Goal: Task Accomplishment & Management: Manage account settings

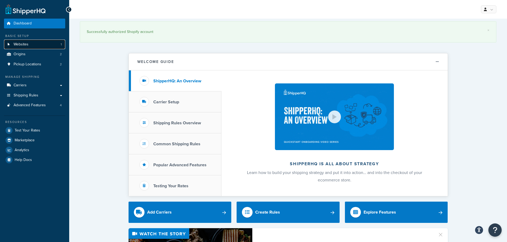
click at [36, 41] on link "Websites 1" at bounding box center [34, 45] width 61 height 10
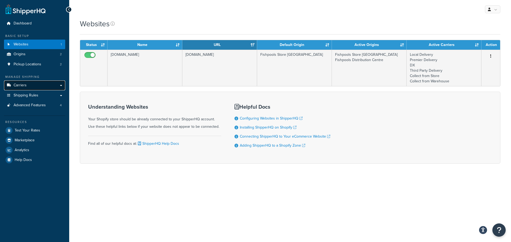
click at [29, 87] on link "Carriers" at bounding box center [34, 86] width 61 height 10
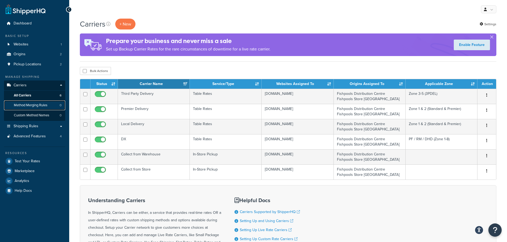
click at [45, 108] on span "Method Merging Rules" at bounding box center [31, 105] width 34 height 5
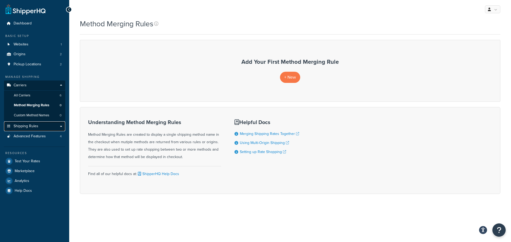
click at [37, 126] on span "Shipping Rules" at bounding box center [26, 126] width 25 height 5
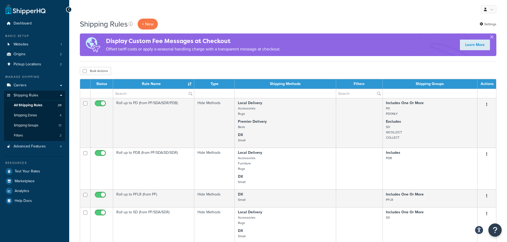
click at [492, 38] on button "button" at bounding box center [491, 38] width 1 height 1
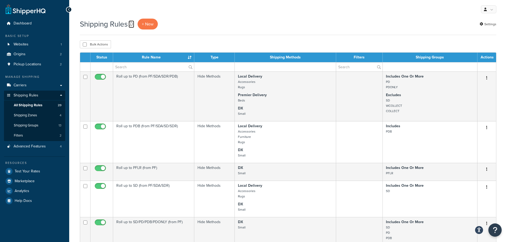
click at [131, 27] on link at bounding box center [132, 23] width 6 height 7
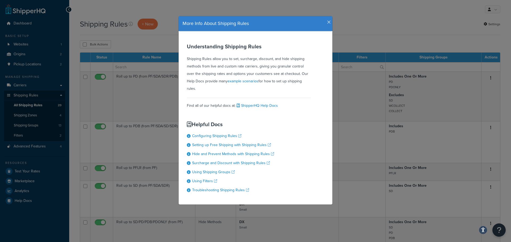
click at [138, 20] on div "More Info About Shipping Rules Understanding Shipping Rules Shipping Rules allo…" at bounding box center [255, 121] width 511 height 242
click at [327, 22] on icon "button" at bounding box center [329, 22] width 4 height 5
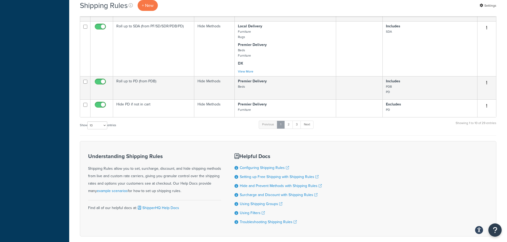
scroll to position [344, 0]
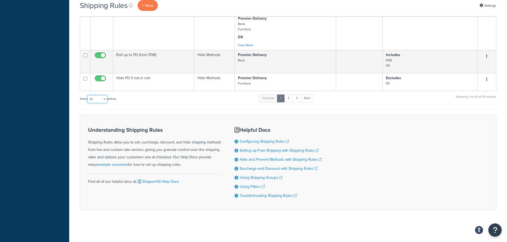
drag, startPoint x: 98, startPoint y: 97, endPoint x: 97, endPoint y: 101, distance: 4.0
click at [98, 97] on select "10 15 25 50 100 1000" at bounding box center [97, 99] width 20 height 8
select select "50"
click at [88, 95] on select "10 15 25 50 100 1000" at bounding box center [97, 99] width 20 height 8
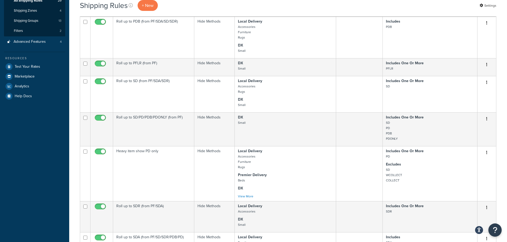
scroll to position [0, 0]
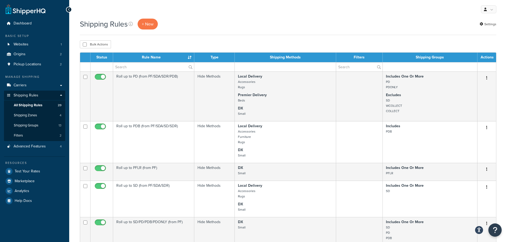
click at [218, 23] on div "Shipping Rules + New Settings" at bounding box center [288, 24] width 416 height 11
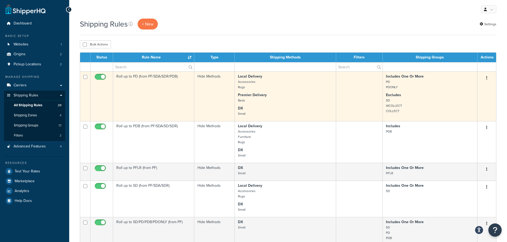
click at [487, 77] on icon "button" at bounding box center [486, 78] width 1 height 4
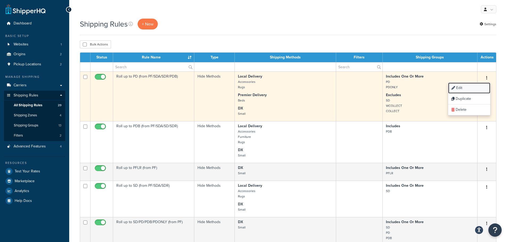
click at [479, 85] on link "Edit" at bounding box center [469, 88] width 42 height 11
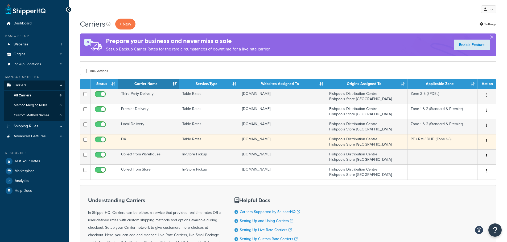
click at [146, 144] on td "DX" at bounding box center [148, 141] width 61 height 15
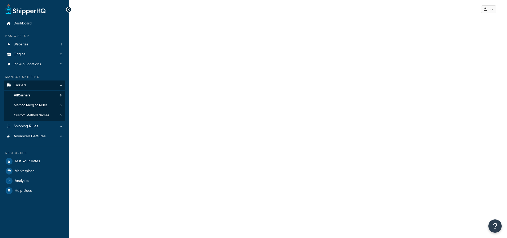
select select "25"
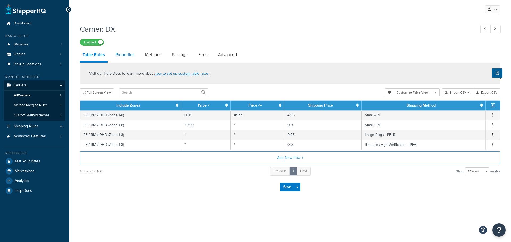
click at [121, 57] on link "Properties" at bounding box center [125, 54] width 24 height 13
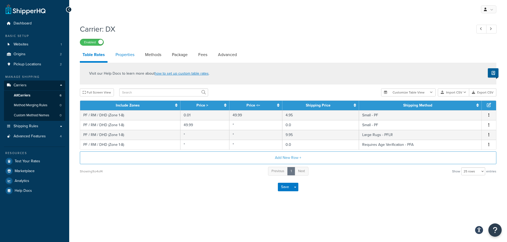
select select "HIGHEST"
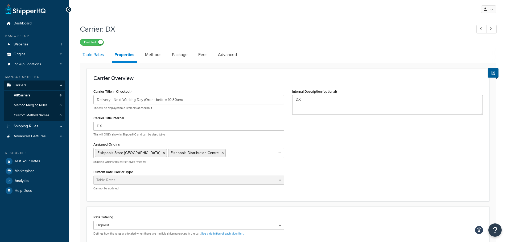
click at [98, 55] on link "Table Rates" at bounding box center [93, 54] width 27 height 13
select select "25"
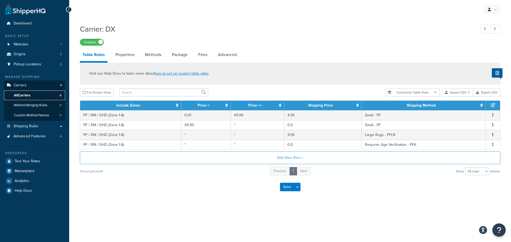
click at [42, 94] on link "All Carriers 6" at bounding box center [34, 96] width 61 height 10
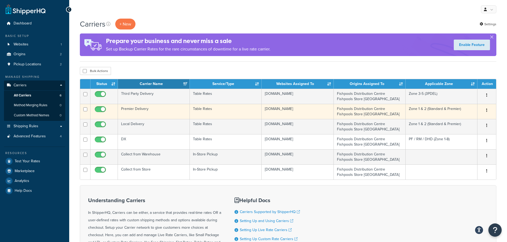
click at [488, 110] on button "button" at bounding box center [486, 110] width 7 height 9
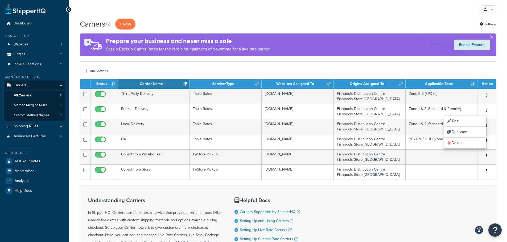
click at [384, 209] on div "Understanding Carriers In ShipperHQ, Carriers can be either, a service that pro…" at bounding box center [288, 236] width 416 height 102
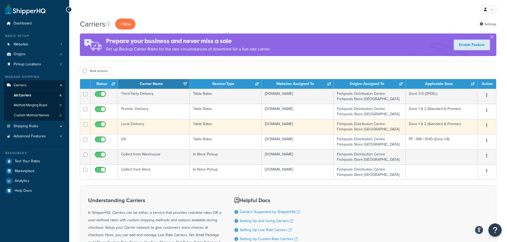
click at [488, 125] on button "button" at bounding box center [486, 126] width 7 height 9
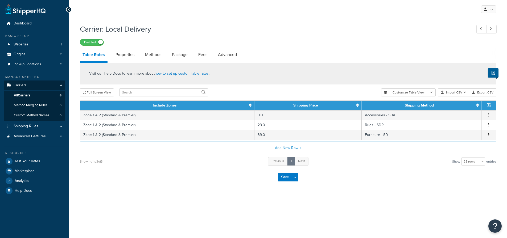
select select "25"
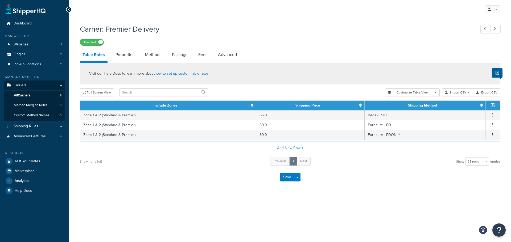
select select "25"
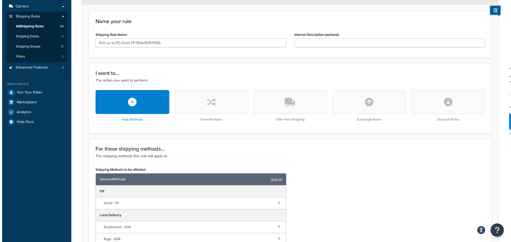
scroll to position [186, 0]
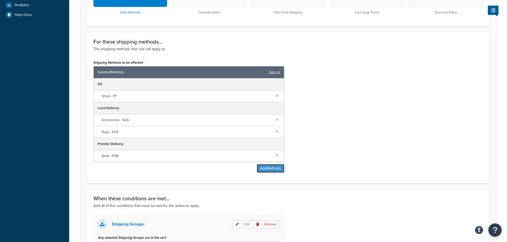
click at [267, 168] on button "Add Methods" at bounding box center [270, 168] width 27 height 9
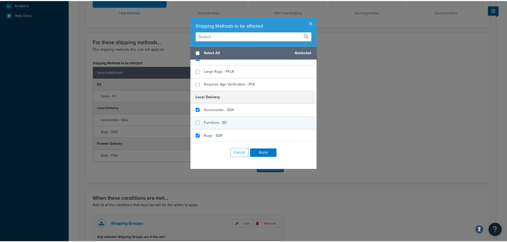
scroll to position [80, 0]
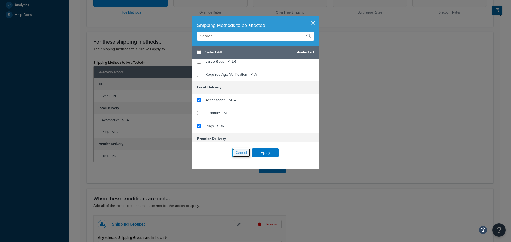
click at [244, 154] on button "Cancel" at bounding box center [241, 153] width 18 height 9
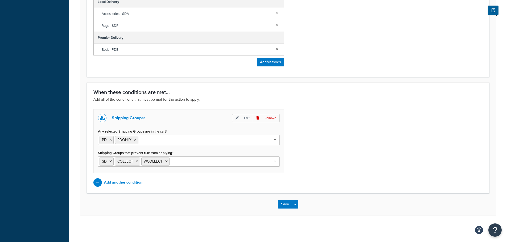
scroll to position [267, 0]
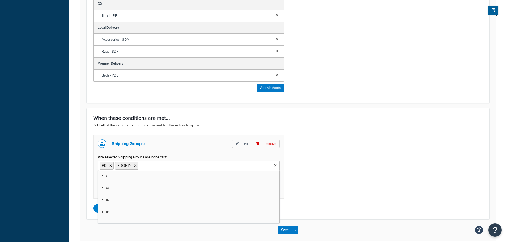
click at [178, 164] on input "Any selected Shipping Groups are in the cart" at bounding box center [163, 166] width 47 height 6
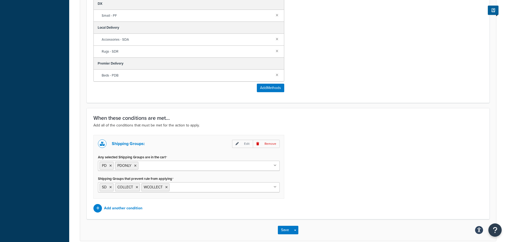
click at [310, 161] on div "Shipping Groups: Edit Remove Any selected Shipping Groups are in the cart PD PD…" at bounding box center [287, 174] width 397 height 78
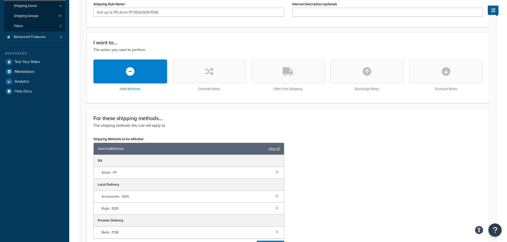
scroll to position [106, 0]
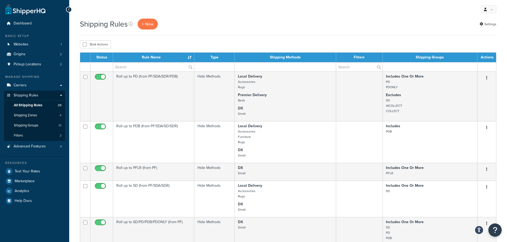
select select "50"
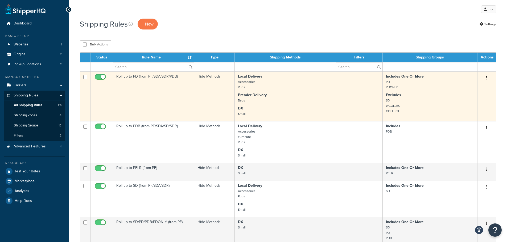
click at [485, 78] on button "button" at bounding box center [486, 78] width 7 height 9
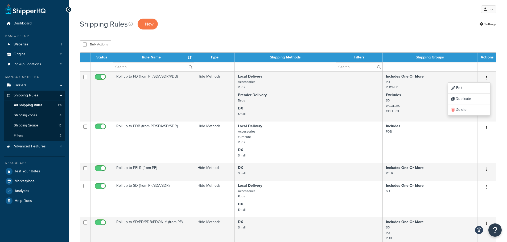
click at [317, 35] on div "Shipping Rules + New Settings" at bounding box center [288, 27] width 416 height 17
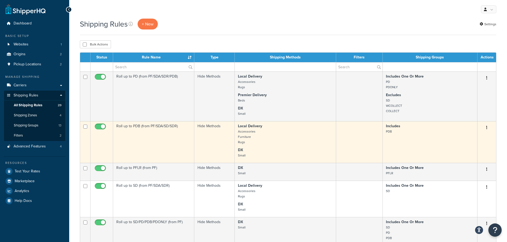
click at [282, 141] on p "Local Delivery Accessories Furniture Rugs" at bounding box center [285, 134] width 95 height 21
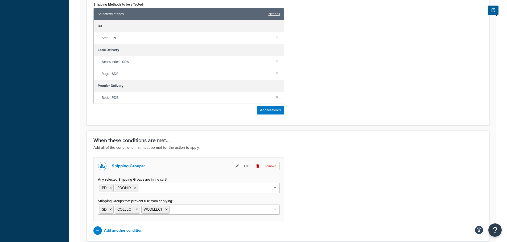
scroll to position [293, 0]
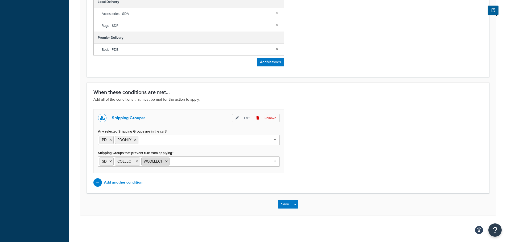
click at [167, 162] on icon at bounding box center [166, 161] width 2 height 3
click at [138, 163] on icon at bounding box center [137, 161] width 2 height 3
click at [111, 162] on icon at bounding box center [110, 161] width 2 height 3
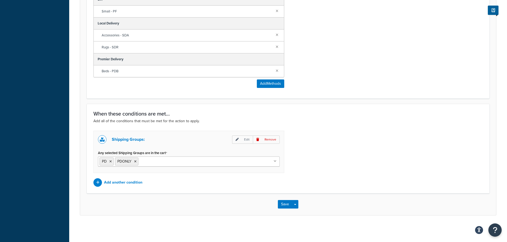
scroll to position [272, 0]
click at [358, 153] on div "Shipping Groups: Edit Remove Any selected Shipping Groups are in the cart PD PD…" at bounding box center [287, 159] width 397 height 56
click at [281, 205] on button "Save" at bounding box center [285, 204] width 14 height 9
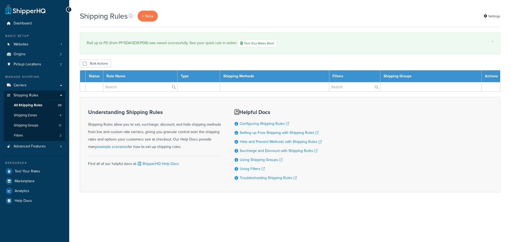
select select "50"
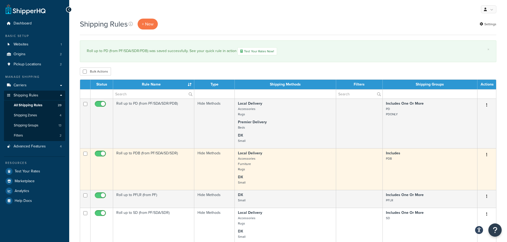
click at [158, 164] on td "Roll up to PDB (from PF/SDA/SD/SDR)" at bounding box center [153, 170] width 81 height 42
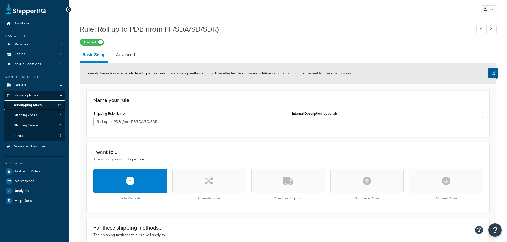
click at [37, 105] on span "All Shipping Rules" at bounding box center [28, 105] width 28 height 5
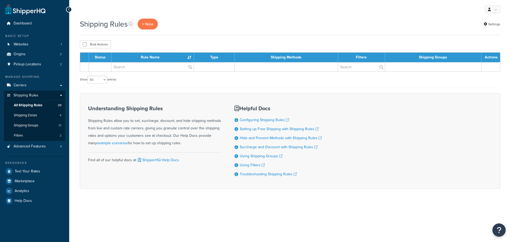
select select "50"
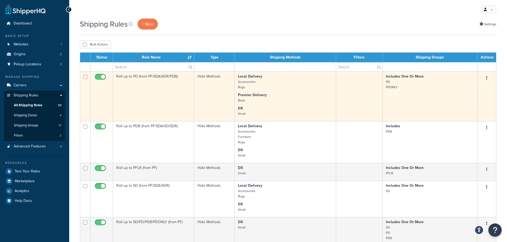
click at [485, 77] on button "button" at bounding box center [486, 78] width 7 height 9
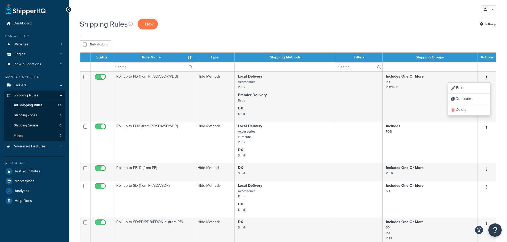
click at [428, 33] on div "Shipping Rules + New Settings" at bounding box center [288, 27] width 416 height 17
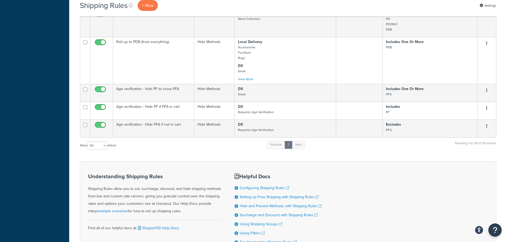
scroll to position [657, 0]
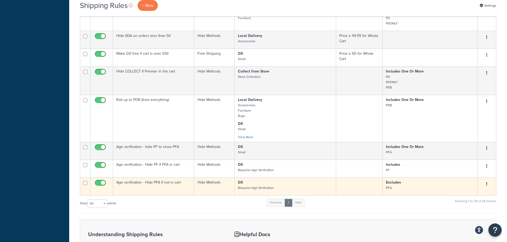
click at [487, 183] on button "button" at bounding box center [486, 184] width 7 height 9
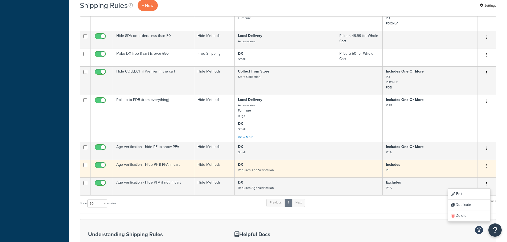
click at [487, 166] on icon "button" at bounding box center [486, 166] width 1 height 4
drag, startPoint x: 476, startPoint y: 175, endPoint x: 486, endPoint y: 154, distance: 23.7
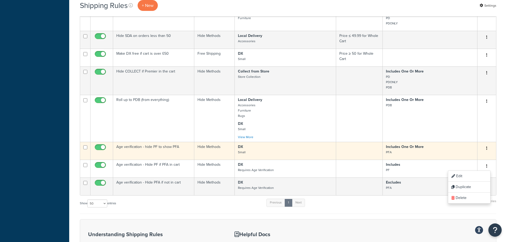
click at [486, 149] on icon "button" at bounding box center [486, 149] width 1 height 4
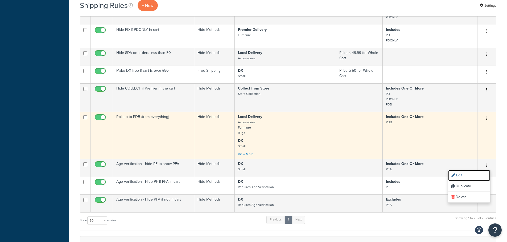
scroll to position [630, 0]
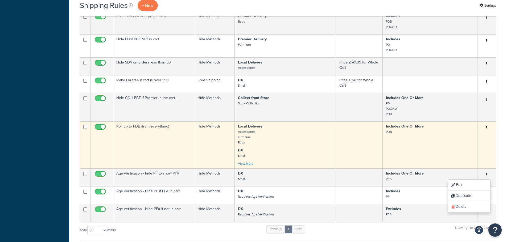
click at [487, 129] on icon "button" at bounding box center [486, 128] width 1 height 4
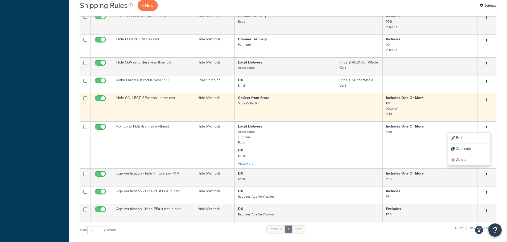
click at [486, 100] on icon "button" at bounding box center [486, 100] width 1 height 4
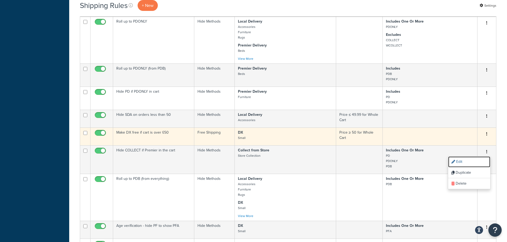
scroll to position [577, 0]
click at [486, 133] on button "button" at bounding box center [486, 135] width 7 height 9
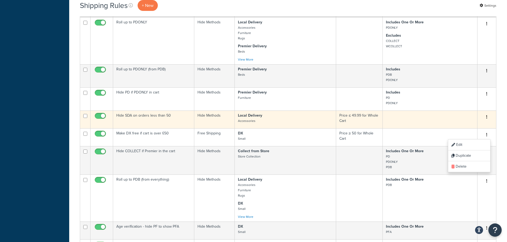
click at [486, 116] on icon "button" at bounding box center [486, 117] width 1 height 4
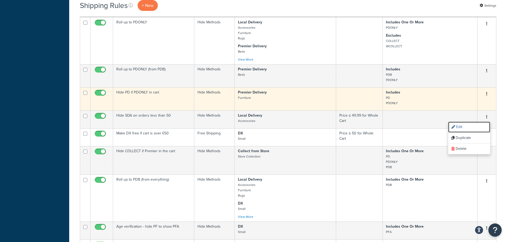
scroll to position [550, 0]
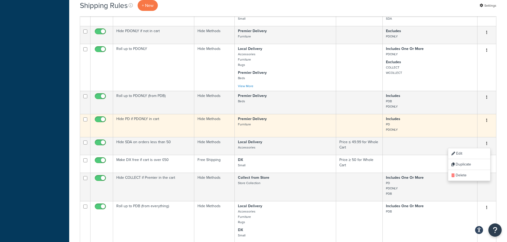
click at [486, 121] on icon "button" at bounding box center [486, 121] width 1 height 4
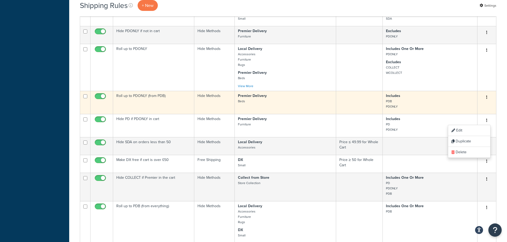
click at [487, 98] on icon "button" at bounding box center [486, 98] width 1 height 4
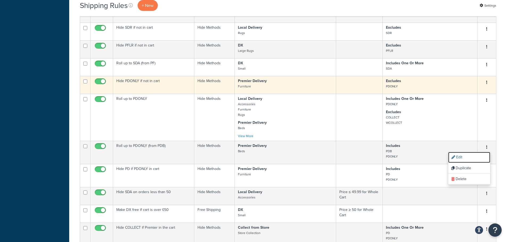
scroll to position [497, 0]
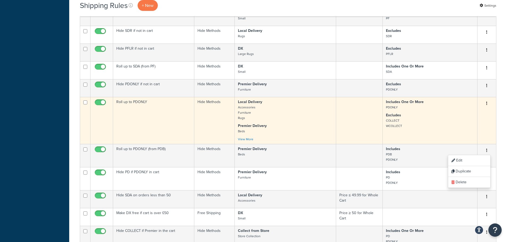
click at [487, 104] on icon "button" at bounding box center [486, 104] width 1 height 4
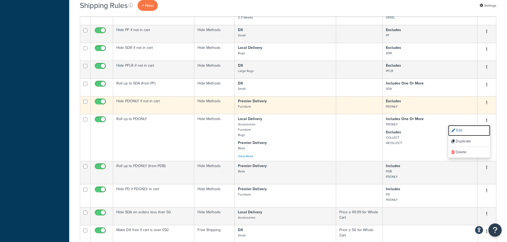
scroll to position [470, 0]
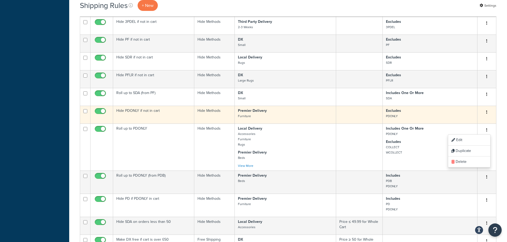
click at [488, 114] on button "button" at bounding box center [486, 112] width 7 height 9
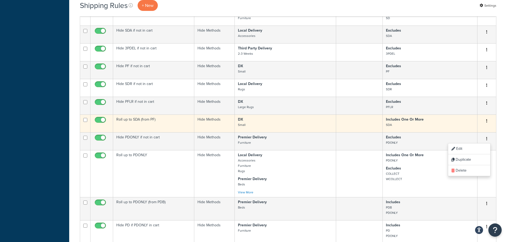
click at [486, 121] on button "button" at bounding box center [486, 121] width 7 height 9
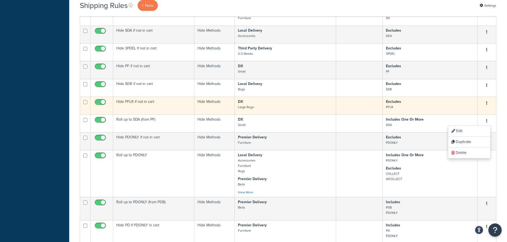
click at [486, 103] on button "button" at bounding box center [486, 103] width 7 height 9
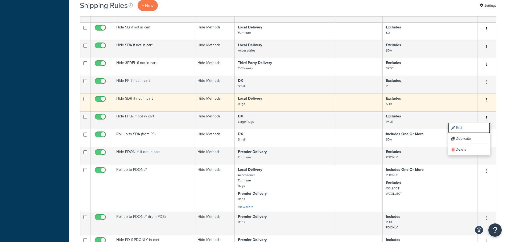
scroll to position [417, 0]
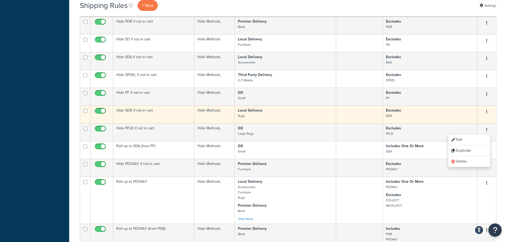
click at [487, 112] on icon "button" at bounding box center [486, 112] width 1 height 4
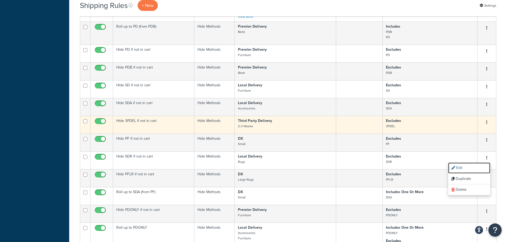
scroll to position [364, 0]
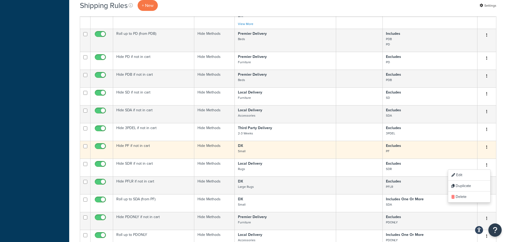
click at [485, 146] on button "button" at bounding box center [486, 147] width 7 height 9
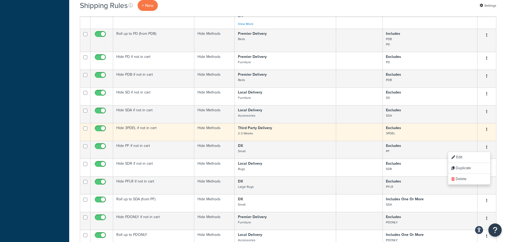
click at [486, 129] on button "button" at bounding box center [486, 130] width 7 height 9
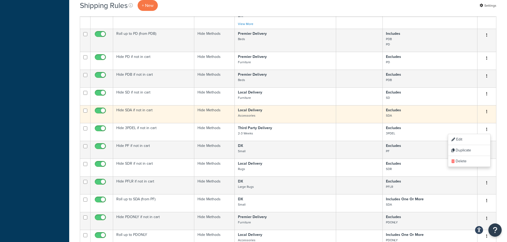
click at [487, 112] on icon "button" at bounding box center [486, 112] width 1 height 4
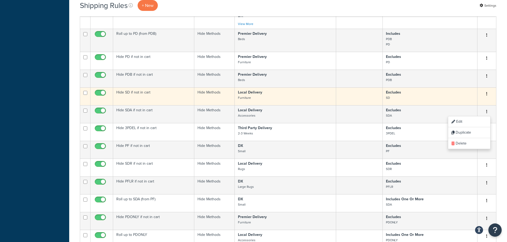
click at [486, 95] on icon "button" at bounding box center [486, 94] width 1 height 4
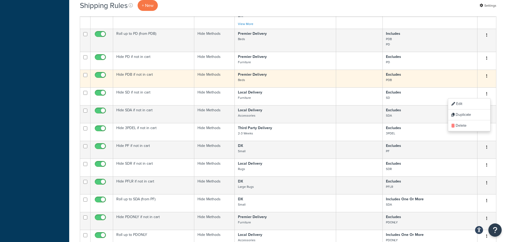
click at [488, 77] on button "button" at bounding box center [486, 76] width 7 height 9
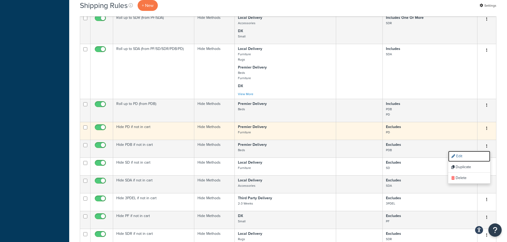
scroll to position [284, 0]
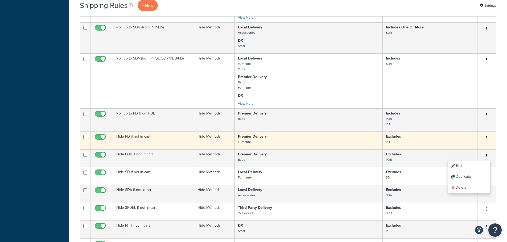
click at [486, 138] on button "button" at bounding box center [486, 138] width 7 height 9
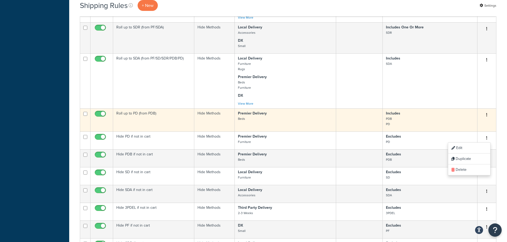
click at [486, 113] on button "button" at bounding box center [486, 115] width 7 height 9
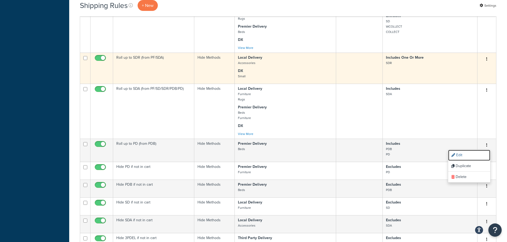
scroll to position [231, 0]
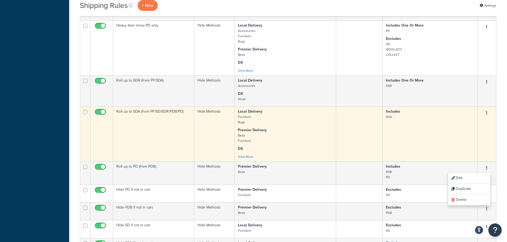
click at [487, 113] on icon "button" at bounding box center [486, 113] width 1 height 4
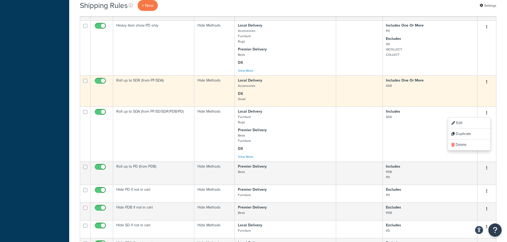
click at [485, 82] on button "button" at bounding box center [486, 82] width 7 height 9
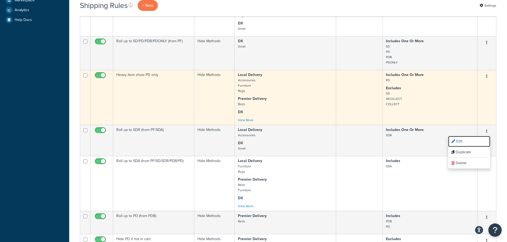
scroll to position [178, 0]
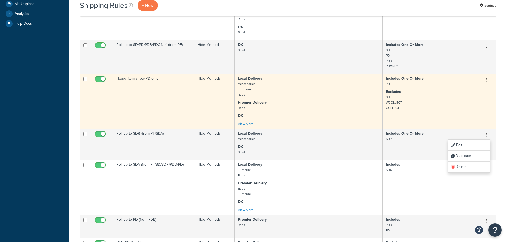
click at [486, 81] on button "button" at bounding box center [486, 80] width 7 height 9
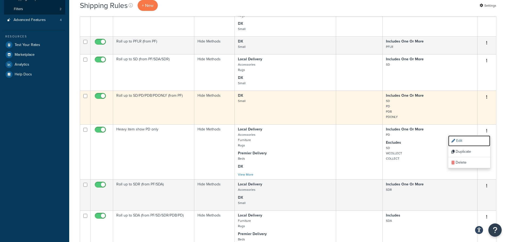
scroll to position [124, 0]
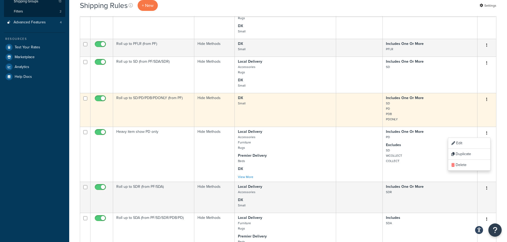
click at [487, 99] on icon "button" at bounding box center [486, 100] width 1 height 4
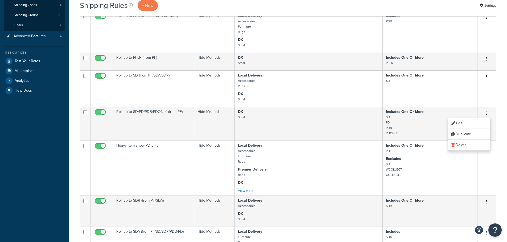
scroll to position [0, 0]
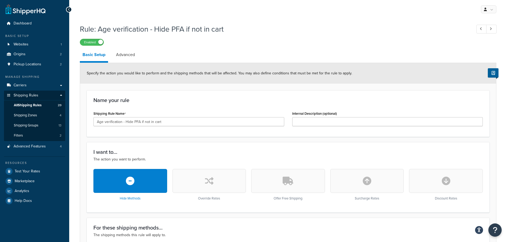
scroll to position [212, 0]
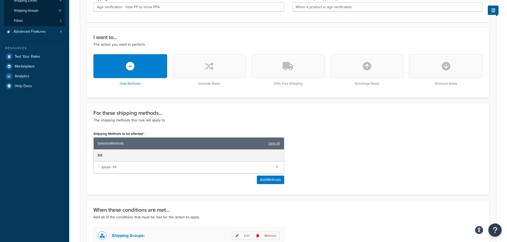
scroll to position [212, 0]
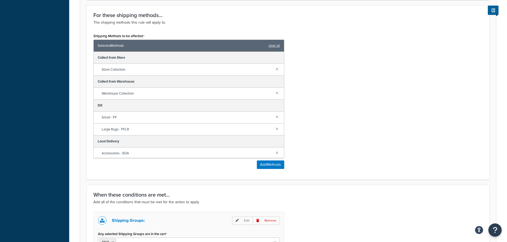
scroll to position [295, 0]
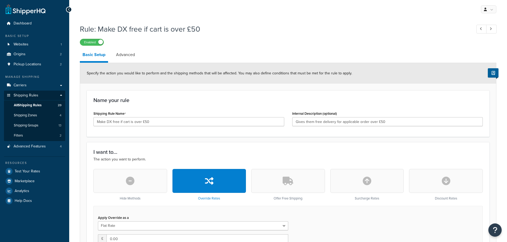
select select "LOCATION"
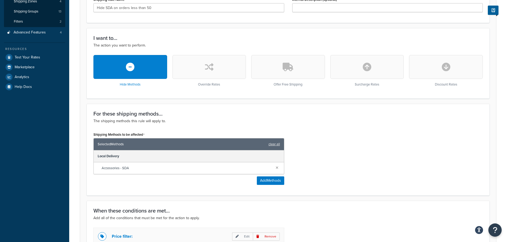
scroll to position [212, 0]
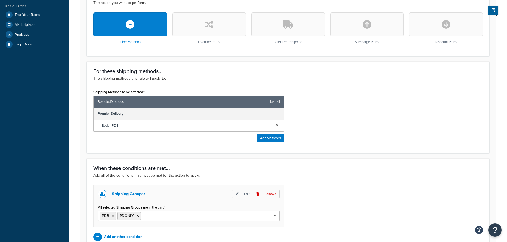
scroll to position [212, 0]
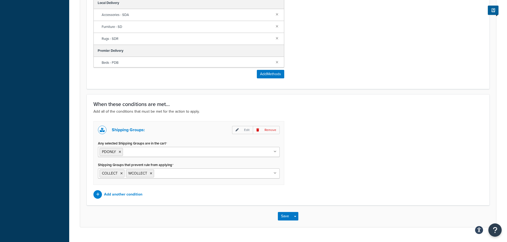
scroll to position [316, 0]
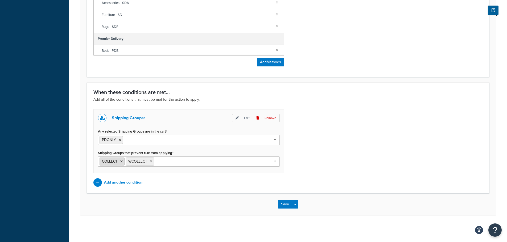
click at [122, 161] on icon at bounding box center [121, 161] width 2 height 3
click at [125, 161] on icon at bounding box center [124, 161] width 2 height 3
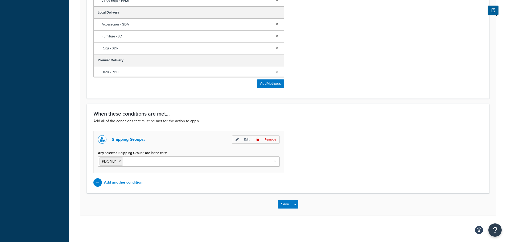
scroll to position [295, 0]
click at [280, 204] on button "Save" at bounding box center [285, 204] width 14 height 9
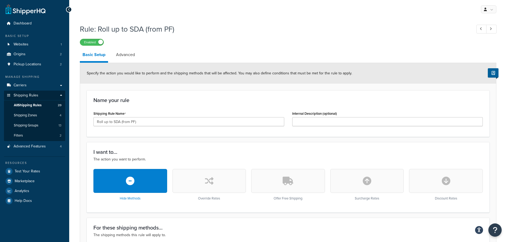
scroll to position [212, 0]
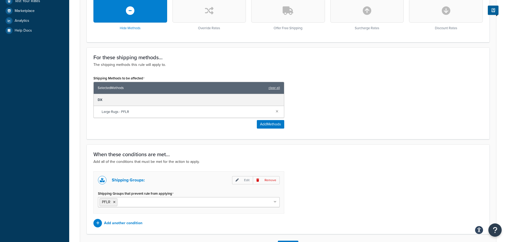
scroll to position [212, 0]
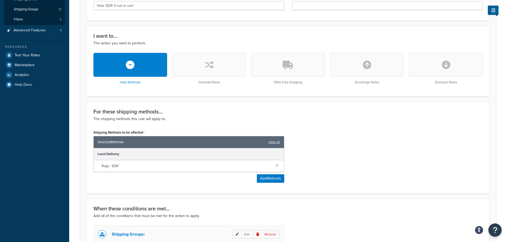
scroll to position [212, 0]
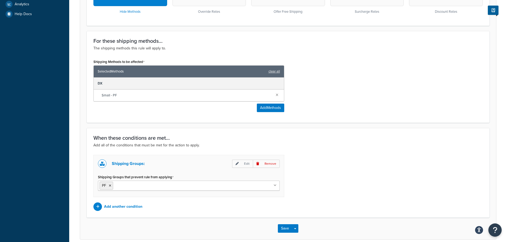
scroll to position [212, 0]
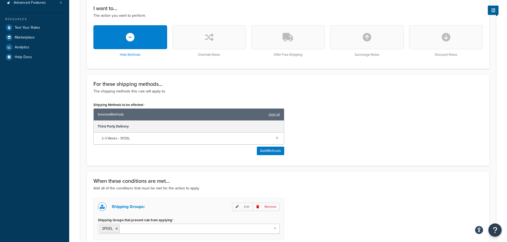
scroll to position [212, 0]
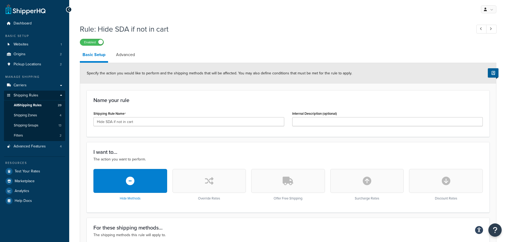
scroll to position [212, 0]
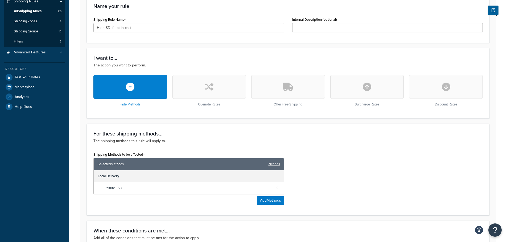
scroll to position [212, 0]
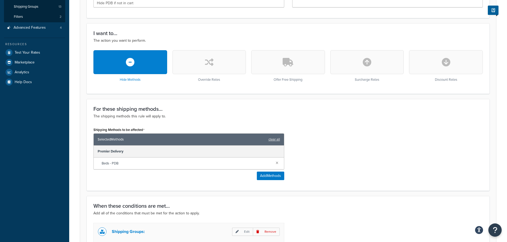
scroll to position [212, 0]
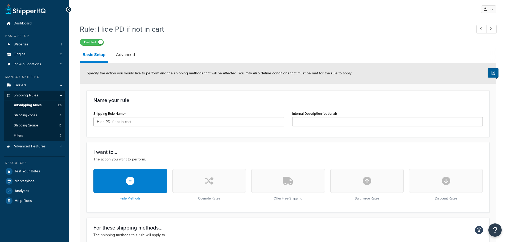
scroll to position [212, 0]
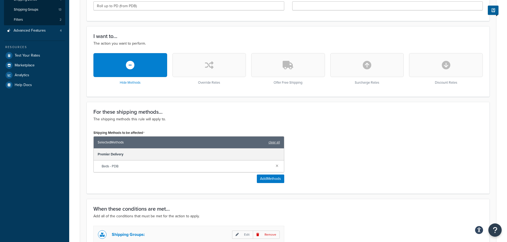
scroll to position [212, 0]
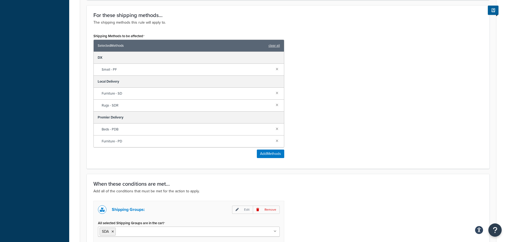
scroll to position [284, 0]
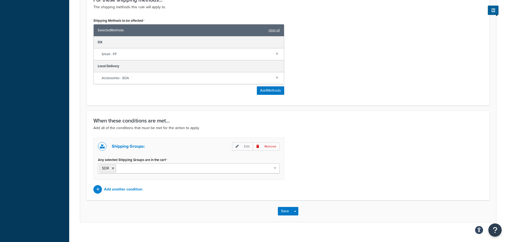
scroll to position [236, 0]
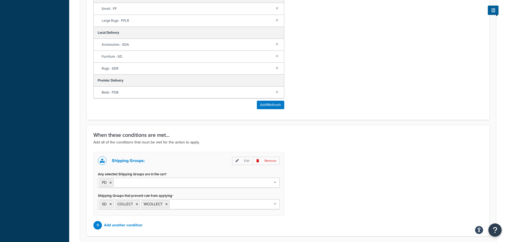
scroll to position [263, 0]
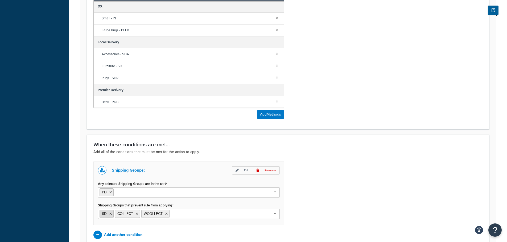
click at [111, 215] on icon at bounding box center [110, 214] width 2 height 3
click at [152, 214] on icon at bounding box center [151, 214] width 2 height 3
click at [121, 215] on icon at bounding box center [121, 214] width 2 height 3
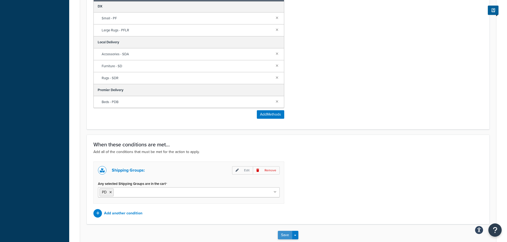
click at [282, 237] on button "Save" at bounding box center [285, 235] width 14 height 9
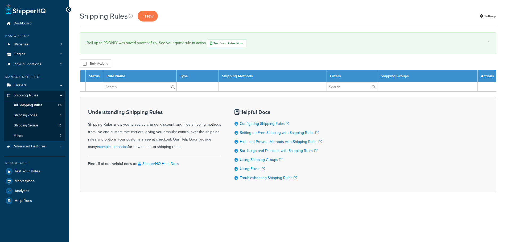
select select "50"
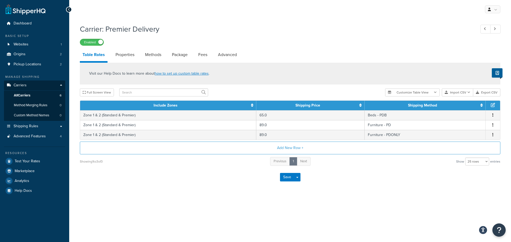
select select "25"
